Goal: Information Seeking & Learning: Learn about a topic

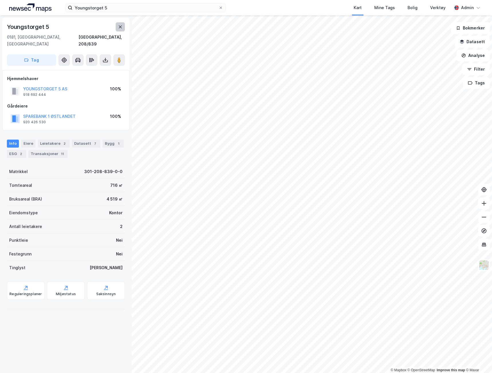
click at [118, 28] on icon at bounding box center [120, 27] width 5 height 5
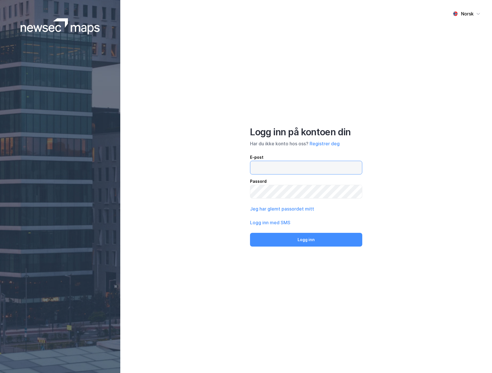
type input "[EMAIL_ADDRESS][DOMAIN_NAME]"
drag, startPoint x: 298, startPoint y: 169, endPoint x: 218, endPoint y: 165, distance: 80.5
click at [218, 165] on div "Norsk Logg inn på kontoen din Har du ikke konto hos oss? Registrer deg E-post […" at bounding box center [306, 186] width 372 height 373
click at [305, 170] on input "[EMAIL_ADDRESS][DOMAIN_NAME]" at bounding box center [306, 167] width 112 height 13
click at [303, 169] on input "[EMAIL_ADDRESS][DOMAIN_NAME]" at bounding box center [306, 167] width 112 height 13
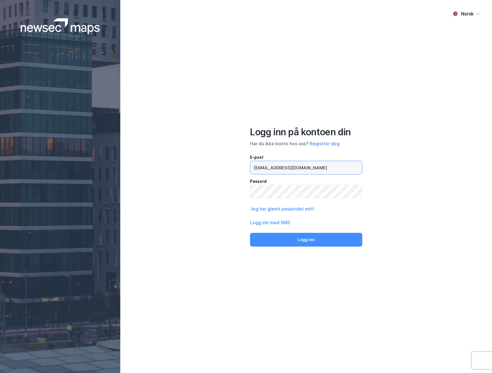
drag, startPoint x: 296, startPoint y: 169, endPoint x: 192, endPoint y: 164, distance: 104.0
click at [192, 164] on div "Norsk Logg inn på kontoen din Har du ikke konto hos oss? Registrer deg E-post […" at bounding box center [306, 186] width 372 height 373
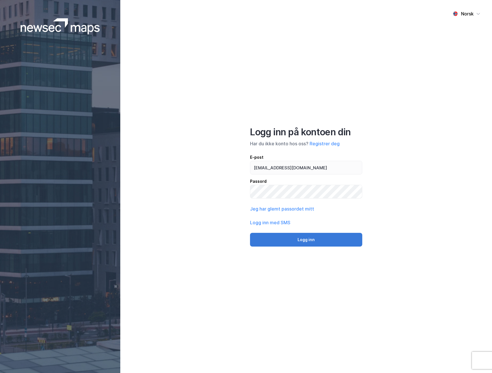
click at [265, 240] on button "Logg inn" at bounding box center [306, 240] width 112 height 14
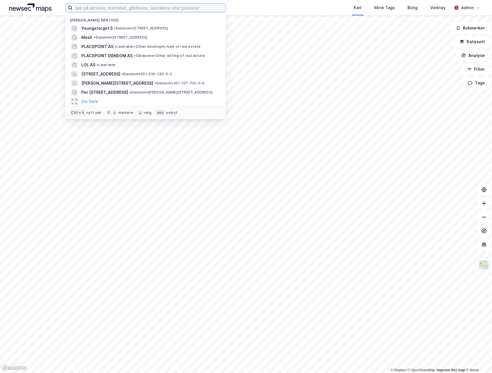
click at [144, 9] on input at bounding box center [148, 7] width 153 height 9
paste input "Per Kroghs vei 1"
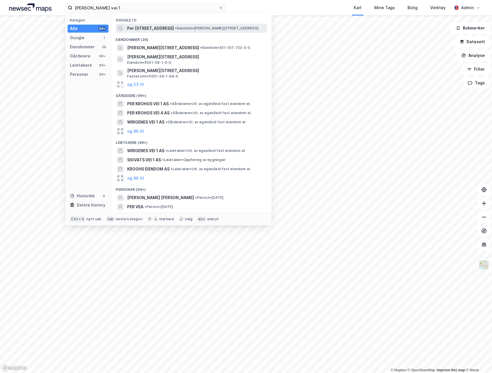
click at [133, 25] on span "Per Krohgs vei 1" at bounding box center [150, 28] width 47 height 7
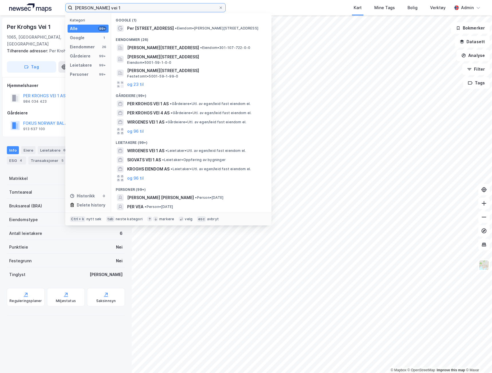
drag, startPoint x: 108, startPoint y: 7, endPoint x: 33, endPoint y: 1, distance: 75.8
click at [34, 2] on div "Per Kroghs vei 1 Kategori Alle 99+ Google 1 Eiendommer 26 Gårdeiere 99+ Leietak…" at bounding box center [246, 7] width 492 height 15
paste input "Grønland 4"
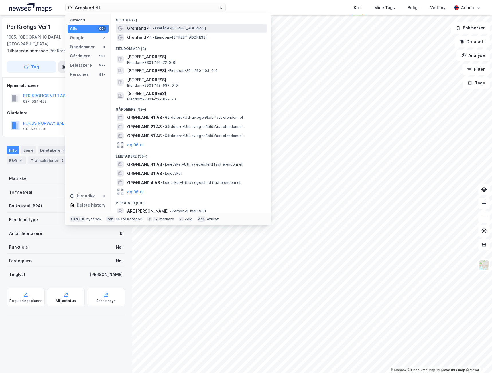
click at [133, 25] on span "Grønland 41" at bounding box center [139, 28] width 25 height 7
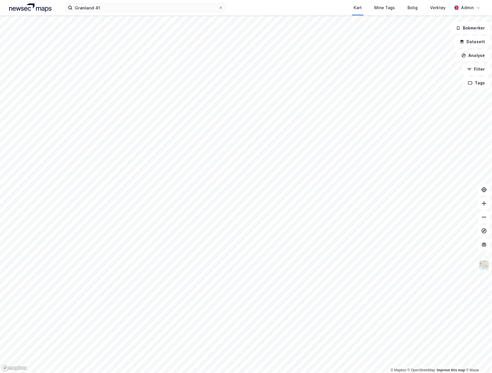
click at [153, 14] on div "Grønland 41 Kart Mine Tags Bolig Verktøy Admin" at bounding box center [246, 7] width 492 height 15
click at [154, 9] on input "Grønland 41" at bounding box center [145, 7] width 146 height 9
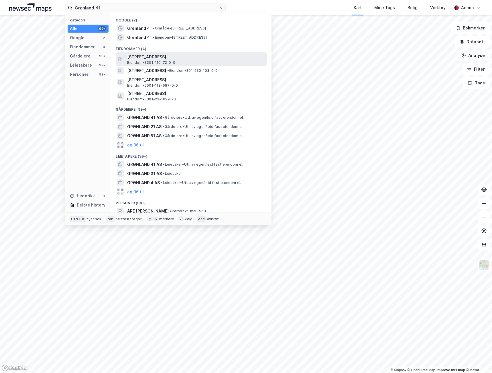
click at [134, 62] on span "Eiendom • 3301-110-72-0-0" at bounding box center [151, 62] width 48 height 5
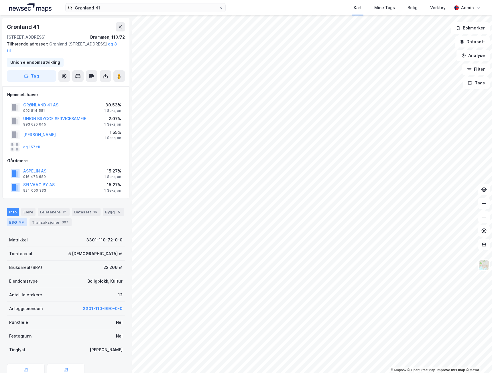
click at [14, 223] on div "ESG 99" at bounding box center [17, 222] width 20 height 8
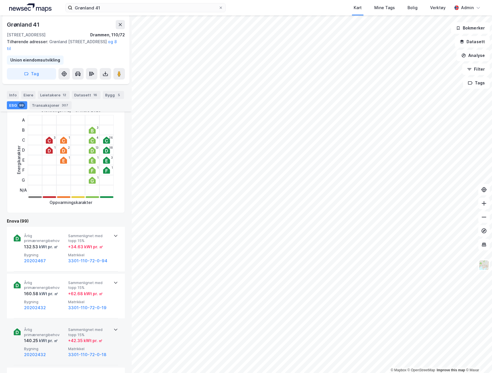
scroll to position [143, 0]
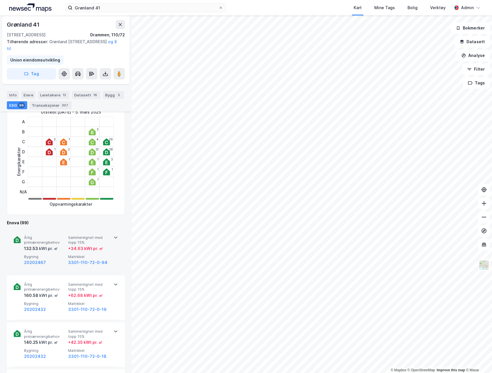
click at [110, 234] on div "Årlig primærenergibehov 132.53 kWt pr. ㎡ Sammenlignet med topp 15% + 34.63 kWt …" at bounding box center [66, 251] width 104 height 45
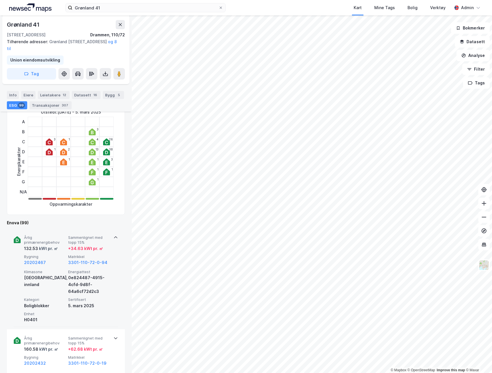
click at [110, 234] on div "Årlig primærenergibehov 132.53 kWt pr. ㎡ Sammenlignet med topp 15% + 34.63 kWt …" at bounding box center [66, 278] width 104 height 98
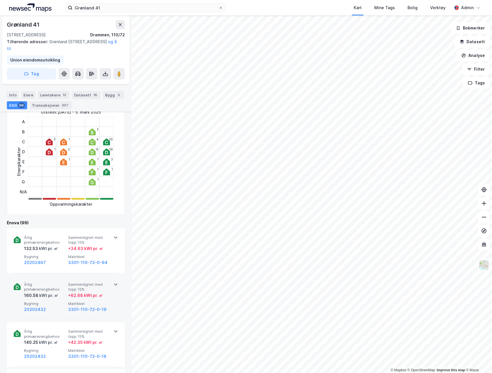
click at [98, 299] on div "+ 62.68 kWt pr. ㎡" at bounding box center [85, 295] width 35 height 7
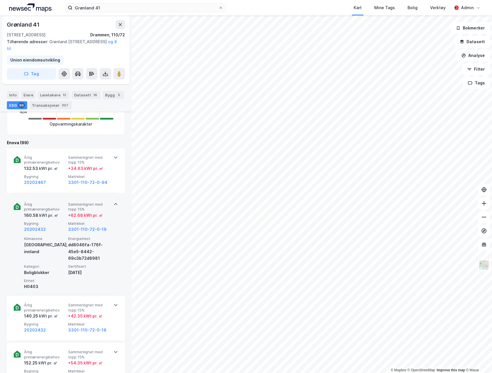
scroll to position [229, 0]
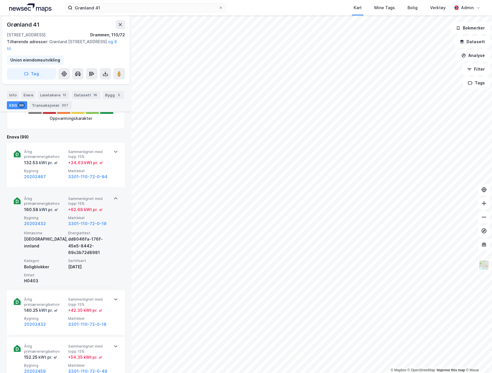
click at [116, 245] on div "Årlig primærenergibehov 160.58 kWt pr. ㎡ Sammenlignet med topp 15% + 62.68 kWt …" at bounding box center [66, 239] width 118 height 98
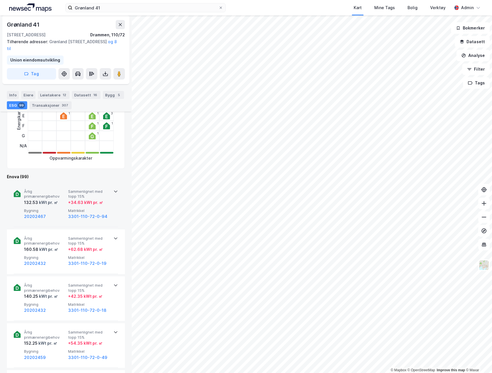
scroll to position [115, 0]
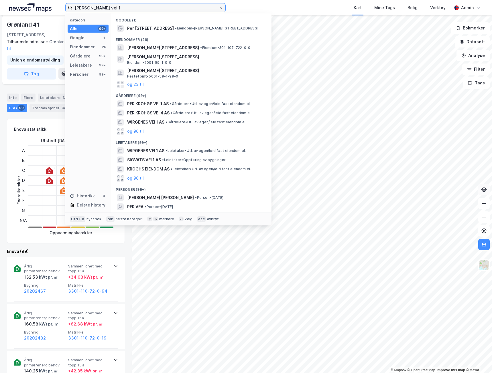
type input "Per Kroghs vei 1"
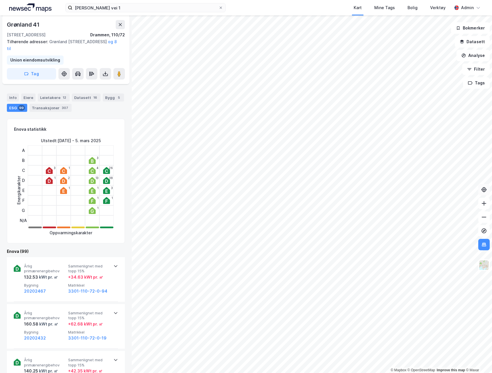
click at [483, 188] on icon at bounding box center [484, 190] width 5 height 5
click at [115, 7] on input "Per Kroghs vei 1" at bounding box center [145, 7] width 146 height 9
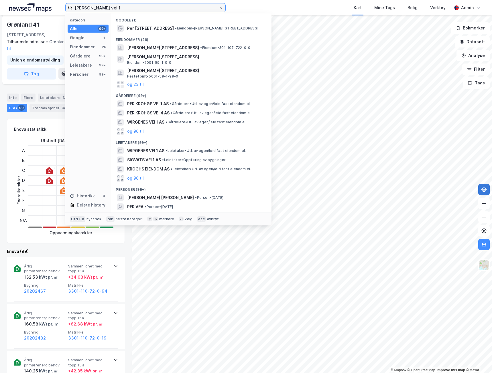
drag, startPoint x: 78, startPoint y: 7, endPoint x: 21, endPoint y: 2, distance: 57.5
click at [21, 2] on div "Per Kroghs vei 1 Kategori Alle 99+ Google 1 Eiendommer 26 Gårdeiere 99+ Leietak…" at bounding box center [246, 7] width 492 height 15
paste input "Grønland 41"
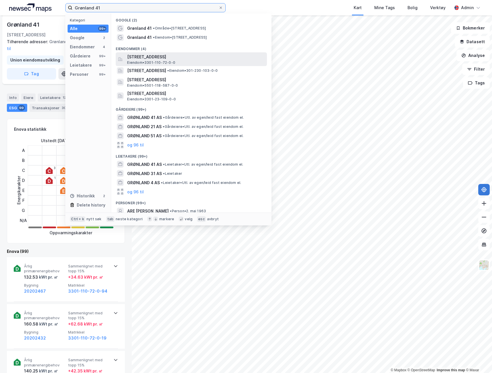
type input "Grønland 41"
click at [152, 54] on span "Grønland 41, 3045, DRAMMEN, DRAMMEN" at bounding box center [195, 57] width 137 height 7
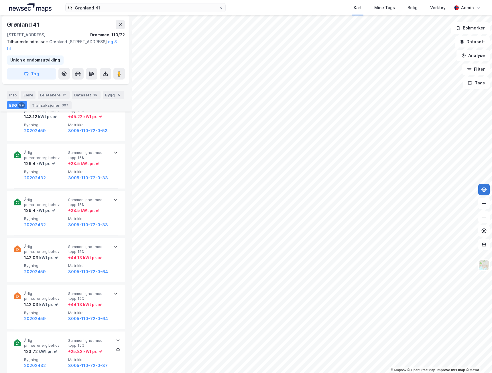
scroll to position [1088, 0]
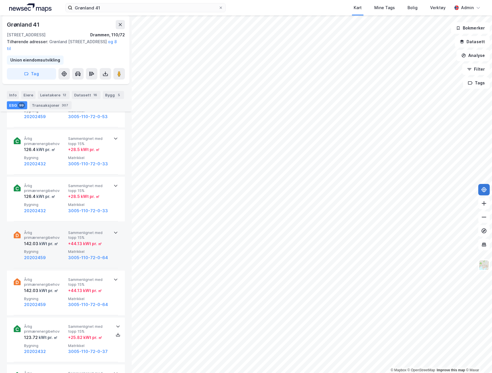
click at [60, 254] on span "Bygning" at bounding box center [45, 251] width 42 height 5
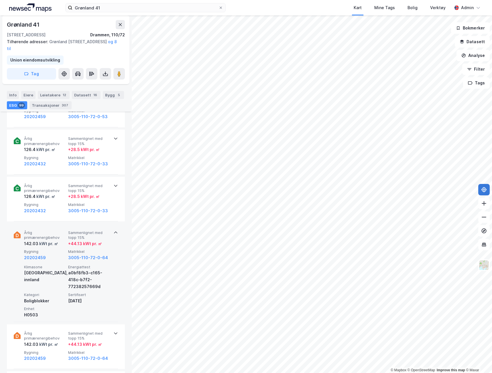
click at [60, 254] on span "Bygning" at bounding box center [45, 251] width 42 height 5
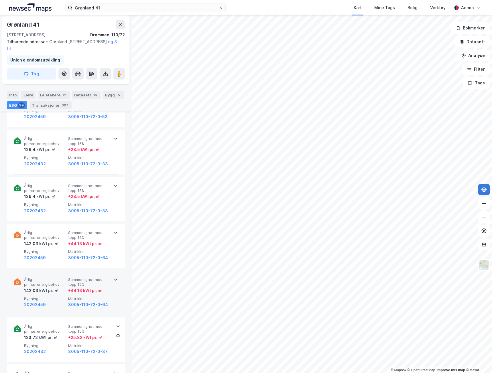
click at [50, 295] on div "Årlig primærenergibehov 142.03 kWt pr. ㎡ Sammenlignet med topp 15% + 44.13 kWt …" at bounding box center [67, 292] width 86 height 31
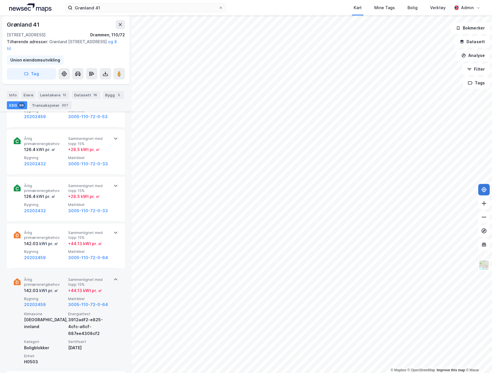
click at [51, 295] on div "Årlig primærenergibehov 142.03 kWt pr. ㎡ Sammenlignet med topp 15% + 44.13 kWt …" at bounding box center [67, 292] width 86 height 31
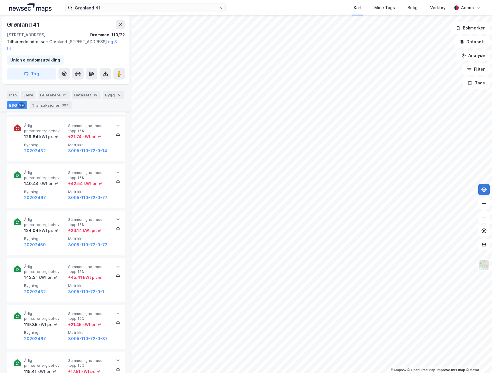
scroll to position [1575, 0]
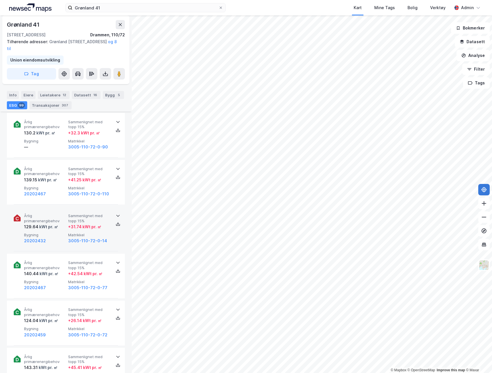
click at [49, 232] on div "Årlig primærenergibehov 129.64 kWt pr. ㎡ Sammenlignet med topp 15% + 31.74 kWt …" at bounding box center [67, 229] width 86 height 31
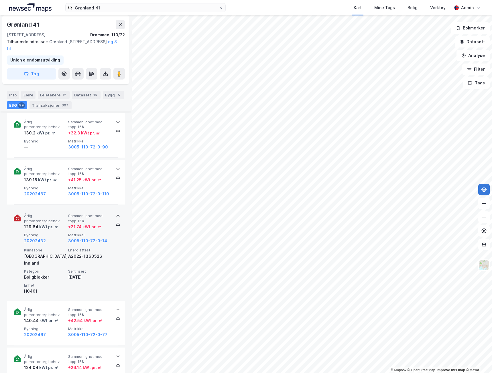
click at [49, 232] on div "Årlig primærenergibehov 129.64 kWt pr. ㎡ Sammenlignet med topp 15% + 31.74 kWt …" at bounding box center [67, 229] width 86 height 31
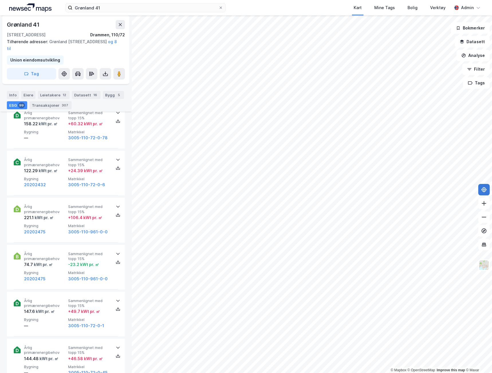
scroll to position [2405, 0]
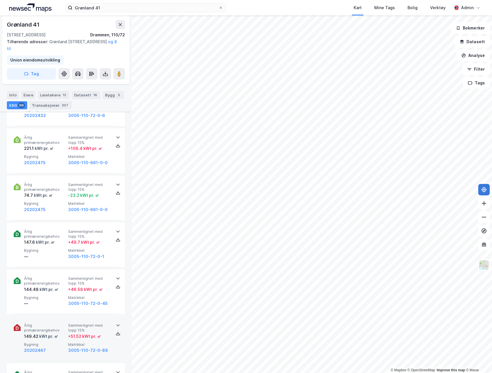
click at [45, 328] on span "Årlig primærenergibehov" at bounding box center [45, 328] width 42 height 10
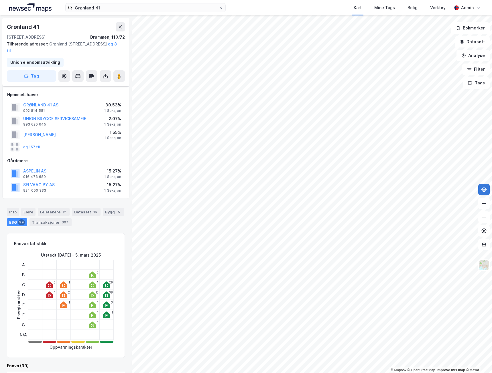
scroll to position [29, 0]
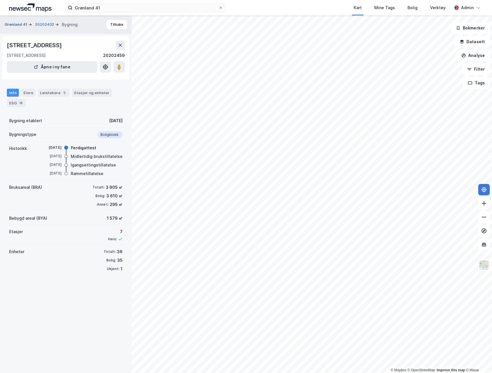
click at [17, 26] on button "Grønland 41" at bounding box center [17, 25] width 24 height 6
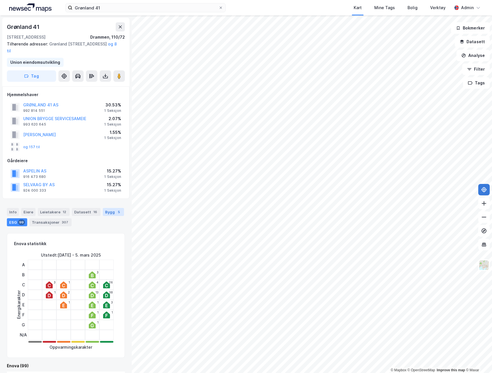
click at [103, 213] on div "Bygg 5" at bounding box center [113, 212] width 21 height 8
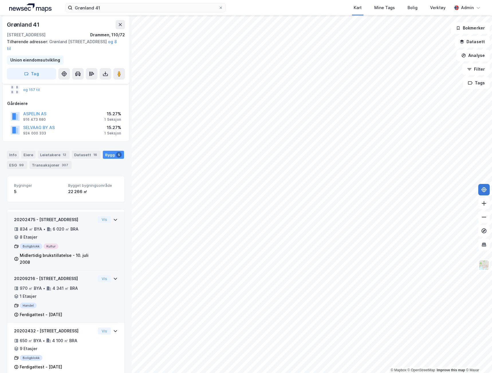
scroll to position [86, 0]
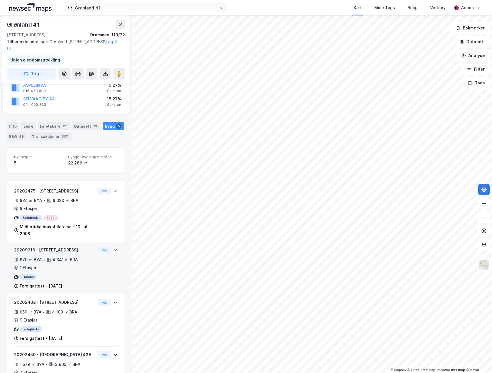
click at [51, 274] on div "20209216 - Bjerchs gate 4 970 ㎡ BYA • 4 341 ㎡ BRA • 1 Etasjer Handel Ferdigatte…" at bounding box center [55, 268] width 82 height 43
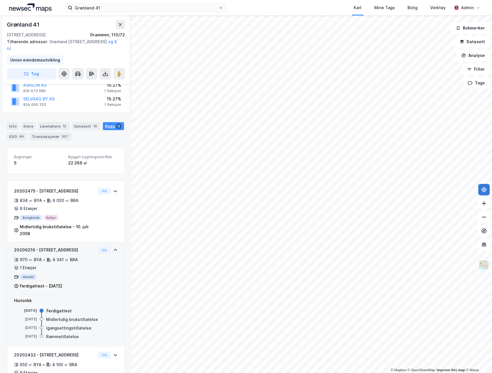
click at [27, 249] on div "20209216 - Bjerchs gate 4" at bounding box center [55, 250] width 82 height 7
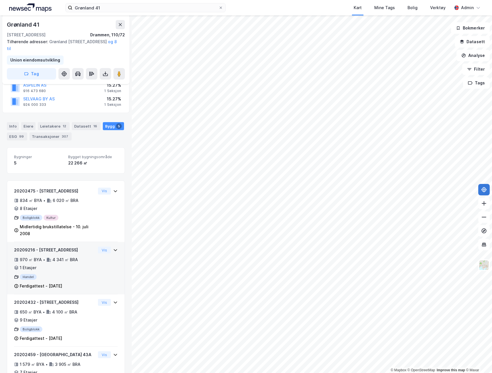
click at [27, 249] on div "20209216 - Bjerchs gate 4" at bounding box center [55, 250] width 82 height 7
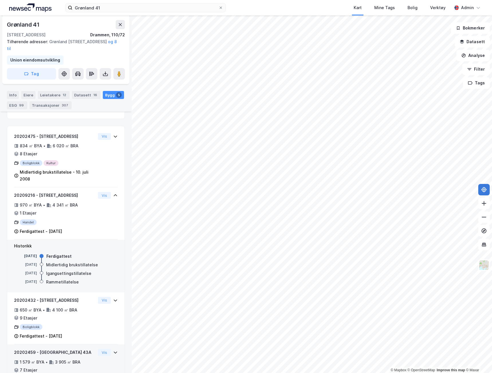
scroll to position [140, 0]
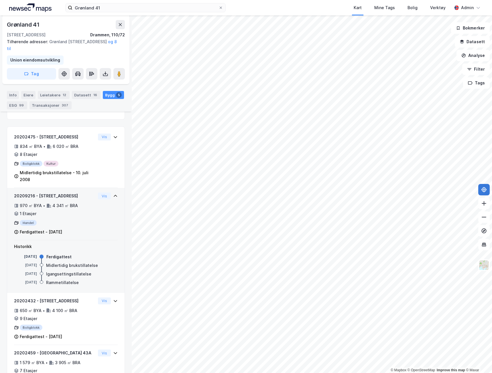
click at [26, 195] on div "20209216 - Bjerchs gate 4" at bounding box center [55, 196] width 82 height 7
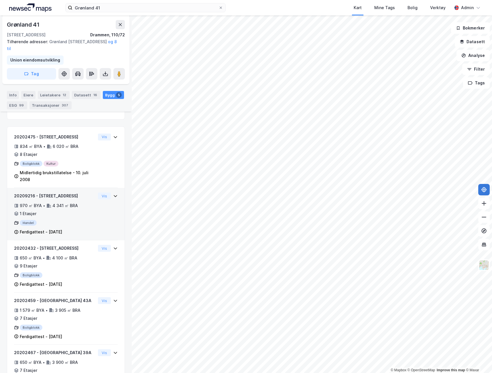
click at [26, 195] on div "20209216 - Bjerchs gate 4" at bounding box center [55, 196] width 82 height 7
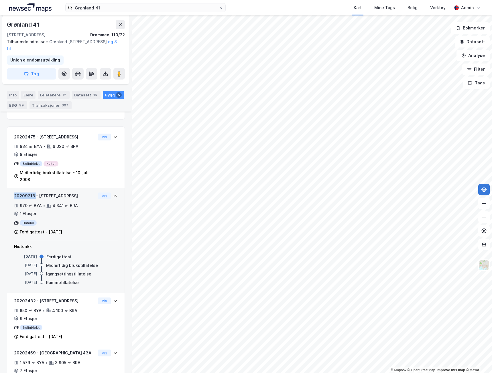
click at [26, 195] on div "20209216 - Bjerchs gate 4" at bounding box center [55, 196] width 82 height 7
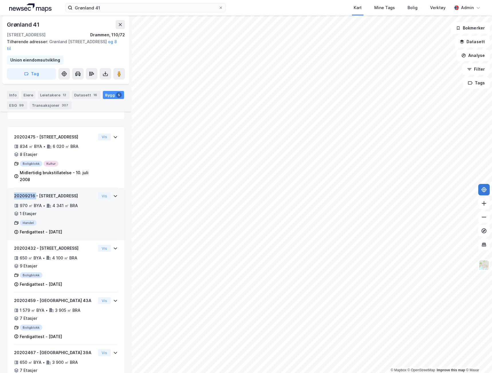
click at [26, 195] on div "20209216 - Bjerchs gate 4" at bounding box center [55, 196] width 82 height 7
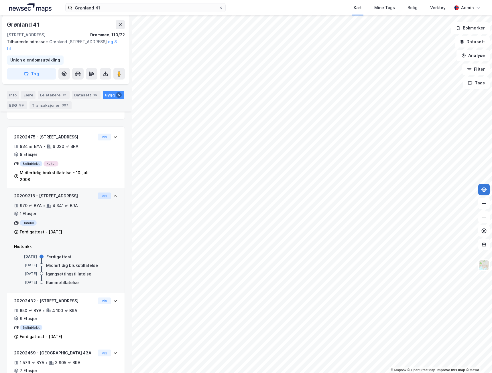
click at [98, 198] on button "Vis" at bounding box center [104, 196] width 13 height 7
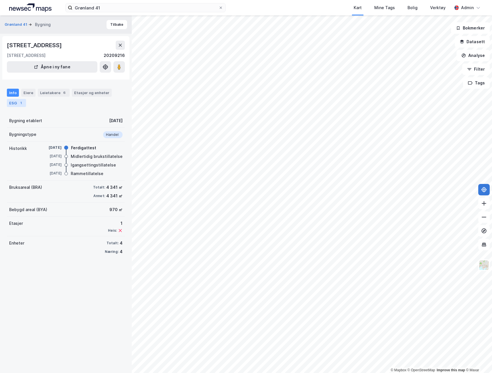
click at [18, 104] on div "1" at bounding box center [21, 103] width 6 height 6
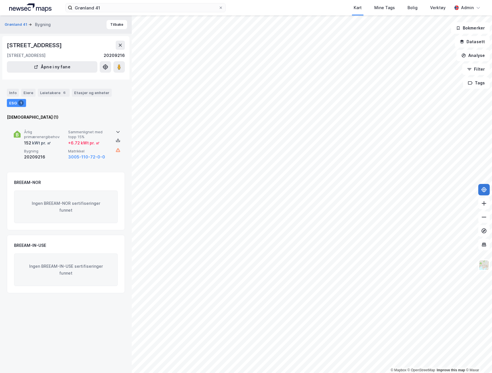
click at [108, 151] on span "Matrikkel" at bounding box center [89, 151] width 42 height 5
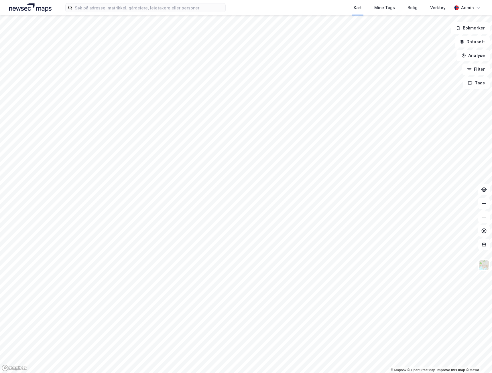
click at [296, 13] on div "Kart Mine Tags Bolig Verktøy" at bounding box center [352, 7] width 199 height 15
click at [456, 5] on div "Admin" at bounding box center [467, 7] width 31 height 11
click at [294, 7] on div "Kart Mine Tags Bolig Verktøy" at bounding box center [352, 7] width 199 height 15
click at [469, 5] on div "Admin" at bounding box center [467, 7] width 13 height 7
click at [434, 48] on div "Logg ut" at bounding box center [428, 49] width 15 height 7
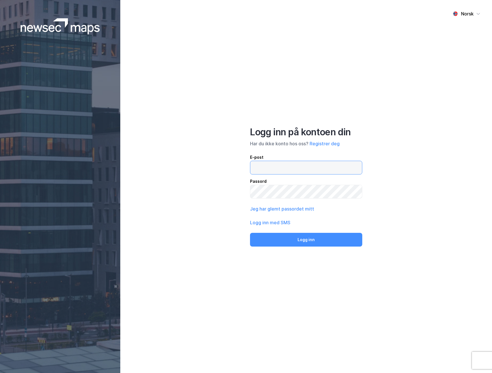
type input "[EMAIL_ADDRESS][DOMAIN_NAME]"
click at [325, 171] on input "[EMAIL_ADDRESS][DOMAIN_NAME]" at bounding box center [306, 167] width 112 height 13
click at [218, 200] on div "Norsk Logg inn på kontoen din Har du ikke konto hos oss? Registrer deg E-post […" at bounding box center [306, 186] width 372 height 373
click at [199, 188] on div "Norsk Logg inn på kontoen din Har du ikke konto hos oss? Registrer deg E-post […" at bounding box center [306, 186] width 372 height 373
drag, startPoint x: 319, startPoint y: 167, endPoint x: 245, endPoint y: 161, distance: 73.8
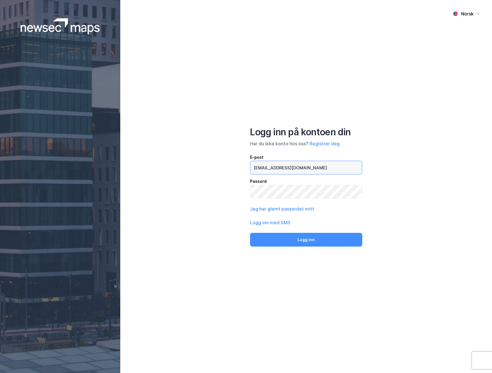
click at [245, 161] on div "Norsk Logg inn på kontoen din Har du ikke konto hos oss? Registrer deg E-post […" at bounding box center [306, 186] width 372 height 373
